Goal: Transaction & Acquisition: Purchase product/service

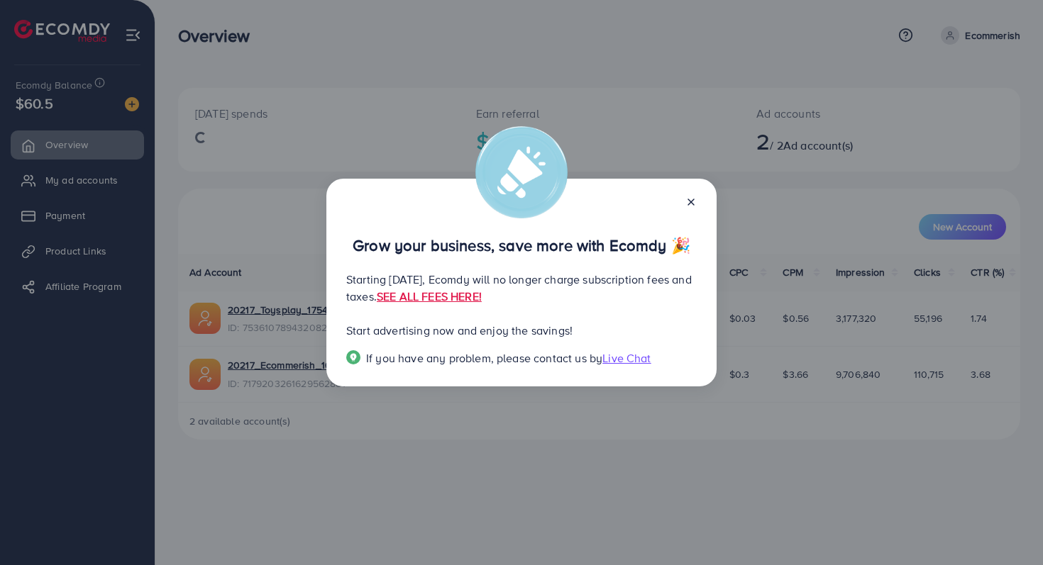
click at [684, 195] on div at bounding box center [685, 201] width 23 height 16
click at [692, 202] on icon at bounding box center [690, 201] width 11 height 11
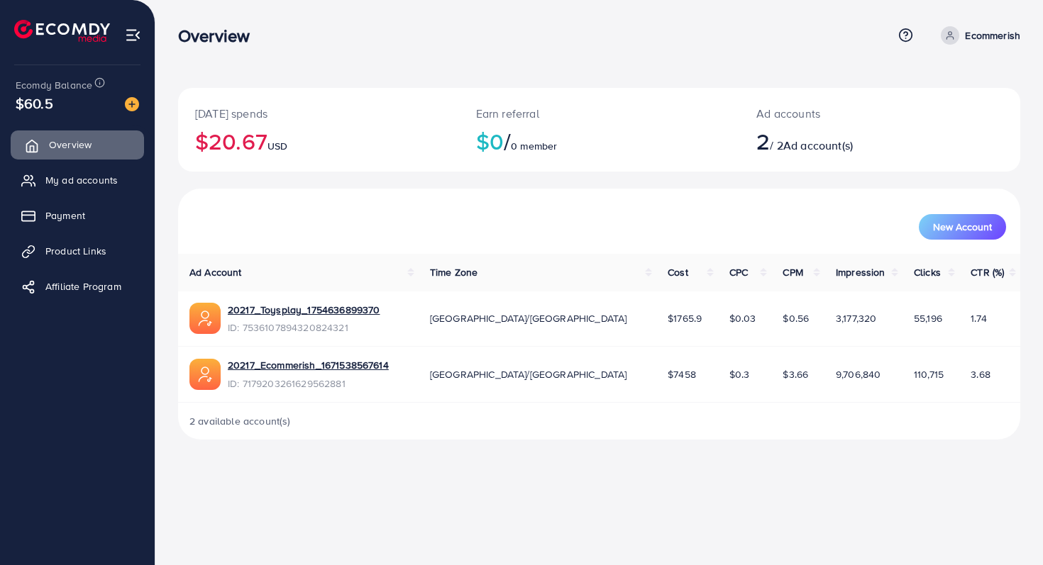
click at [91, 148] on link "Overview" at bounding box center [77, 144] width 133 height 28
click at [74, 192] on link "My ad accounts" at bounding box center [77, 180] width 133 height 28
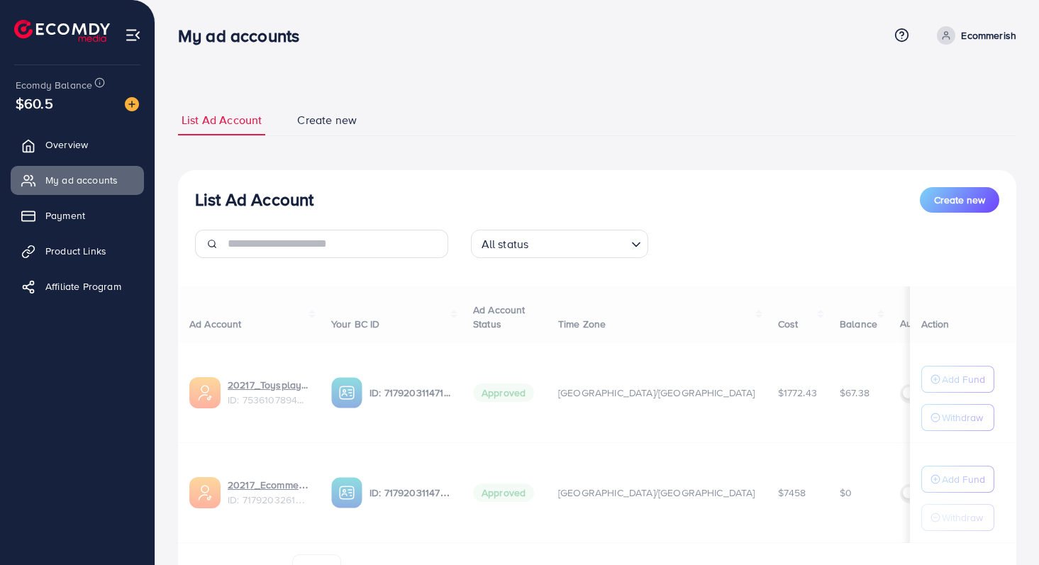
click at [136, 109] on img at bounding box center [132, 104] width 14 height 14
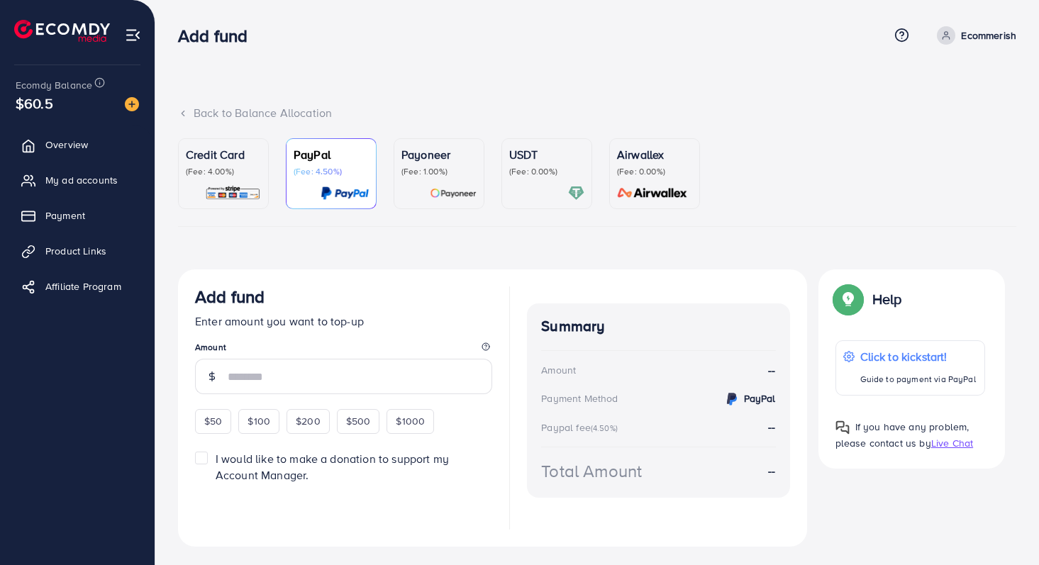
click at [240, 159] on p "Credit Card" at bounding box center [223, 154] width 75 height 17
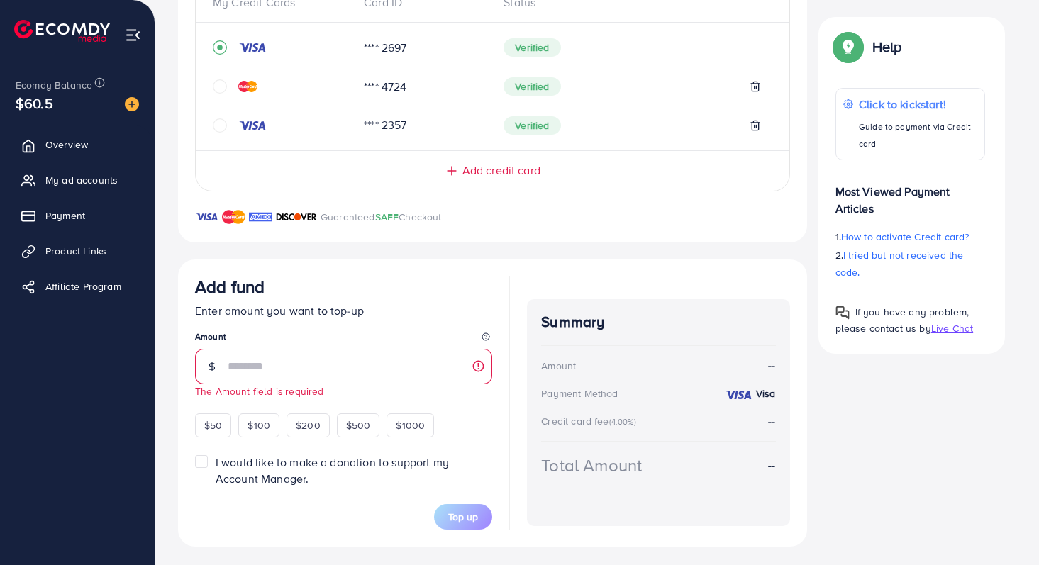
click at [318, 155] on div "Add credit card" at bounding box center [493, 164] width 594 height 28
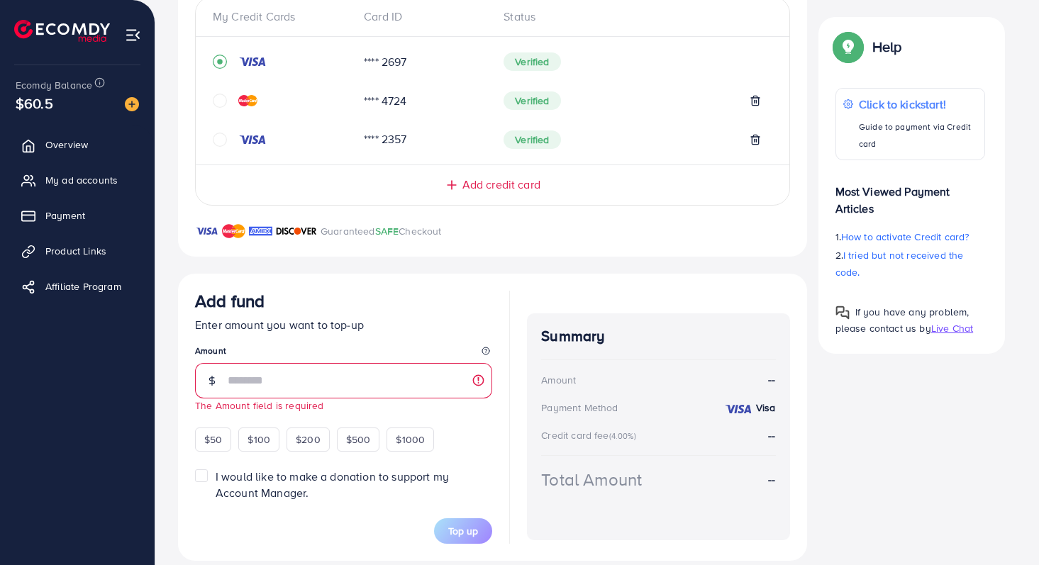
scroll to position [343, 0]
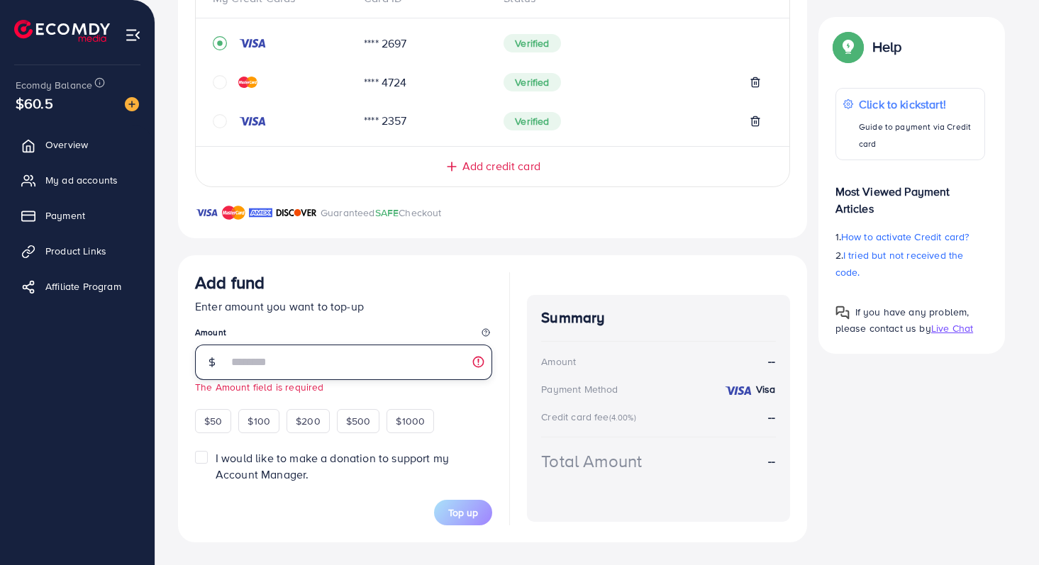
click at [337, 364] on input "number" at bounding box center [360, 362] width 265 height 35
type input "*"
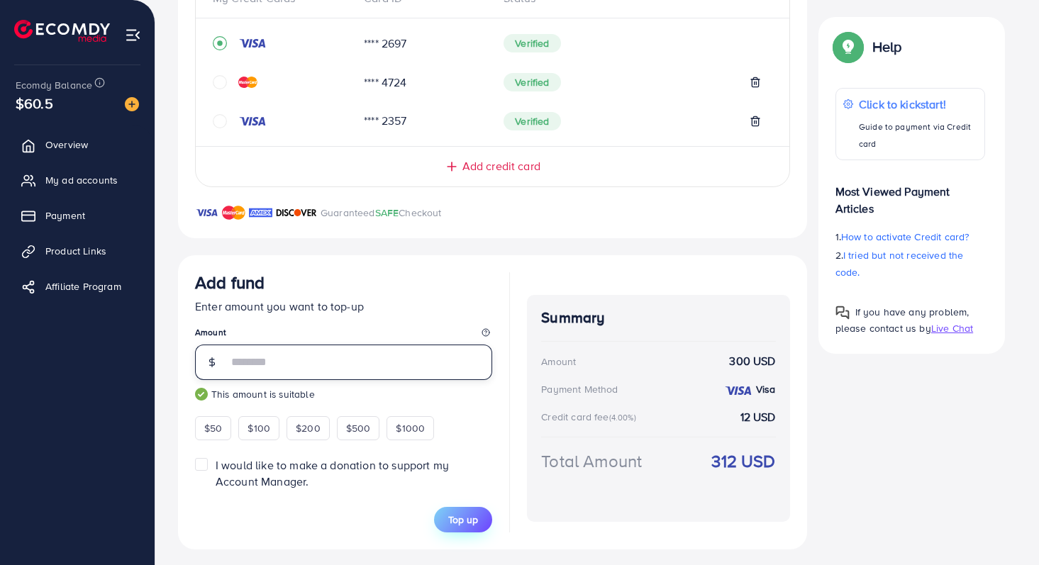
type input "***"
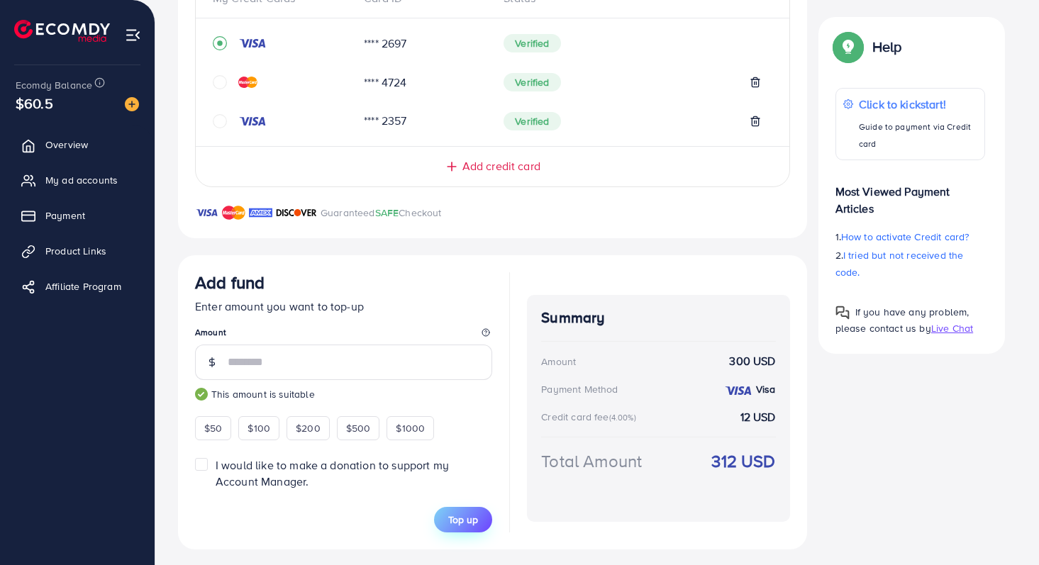
click at [471, 518] on span "Top up" at bounding box center [463, 520] width 30 height 14
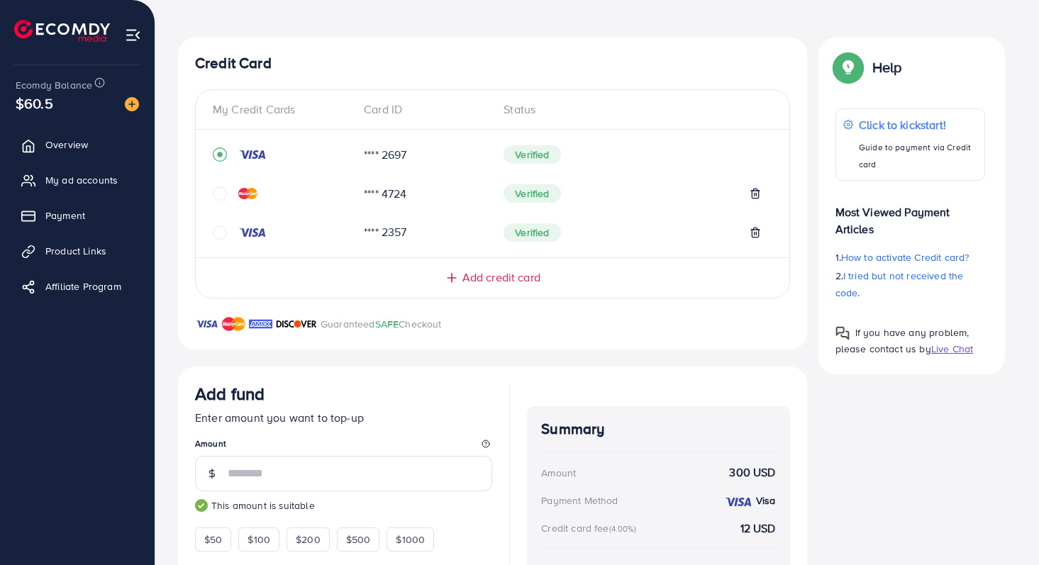
scroll to position [0, 0]
